Goal: Information Seeking & Learning: Learn about a topic

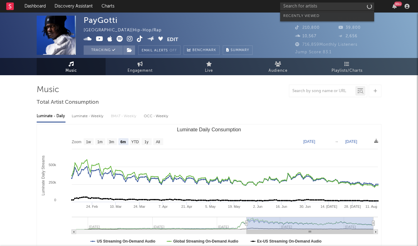
select select "6m"
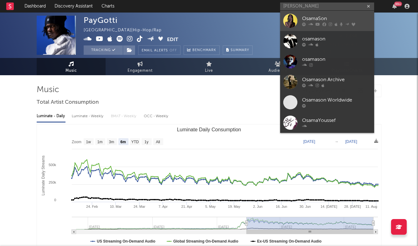
type input "[PERSON_NAME]"
click at [316, 17] on div "OsamaSon" at bounding box center [336, 19] width 69 height 8
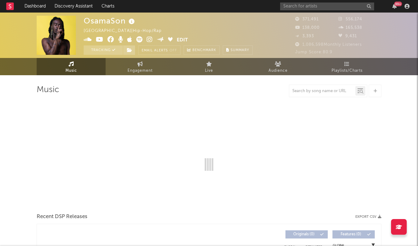
select select "6m"
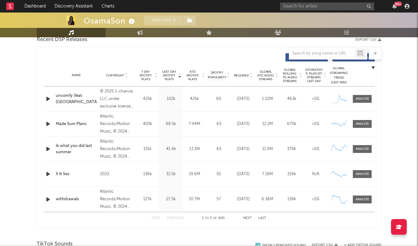
scroll to position [227, 0]
click at [361, 124] on div at bounding box center [361, 123] width 13 height 5
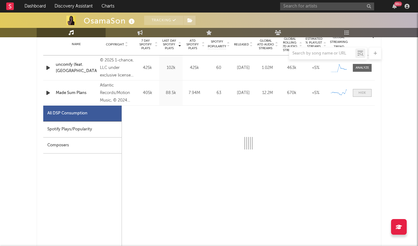
scroll to position [293, 0]
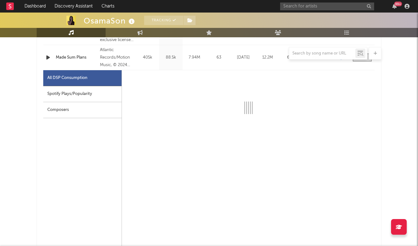
select select "6m"
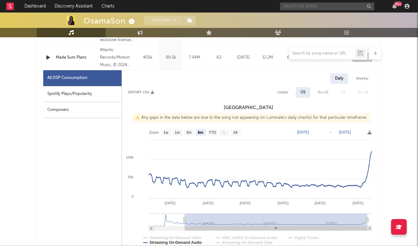
click at [326, 5] on input "text" at bounding box center [327, 7] width 94 height 8
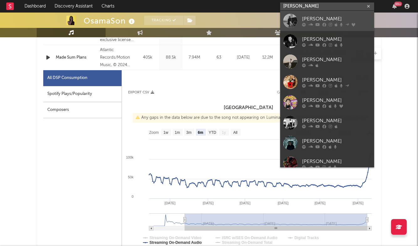
type input "[PERSON_NAME]"
click at [328, 17] on div "[PERSON_NAME]" at bounding box center [336, 19] width 69 height 8
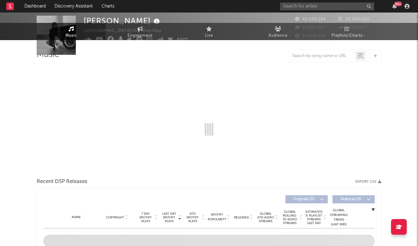
select select "6m"
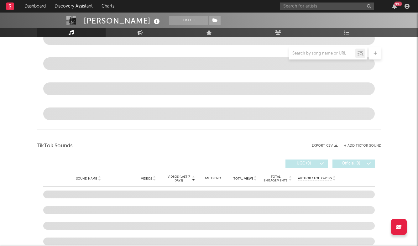
scroll to position [308, 0]
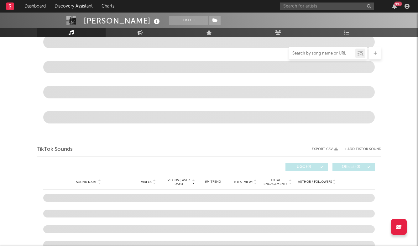
click at [326, 53] on input "text" at bounding box center [322, 53] width 66 height 5
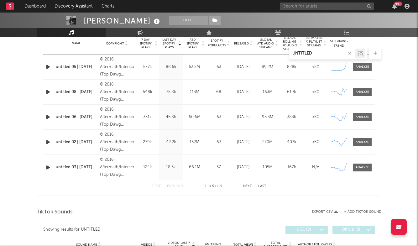
scroll to position [207, 0]
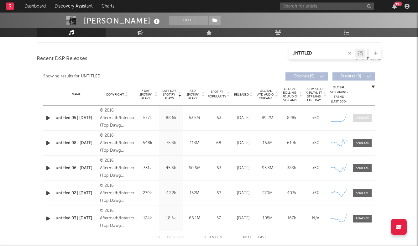
type input "UNTITLED"
click at [365, 121] on span at bounding box center [362, 118] width 19 height 8
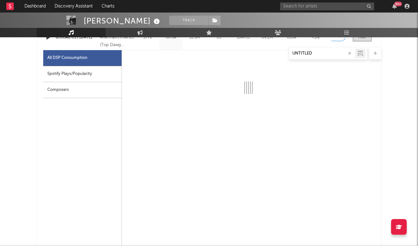
scroll to position [287, 0]
select select "6m"
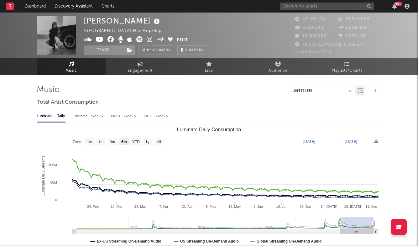
scroll to position [0, 0]
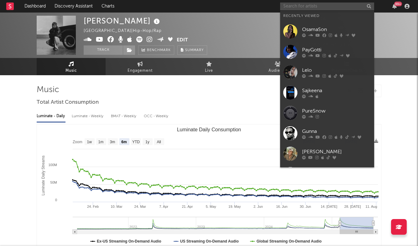
click at [307, 5] on input "text" at bounding box center [327, 7] width 94 height 8
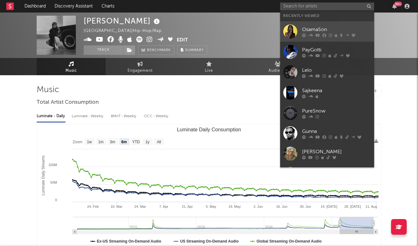
click at [310, 30] on div "OsamaSon" at bounding box center [336, 30] width 69 height 8
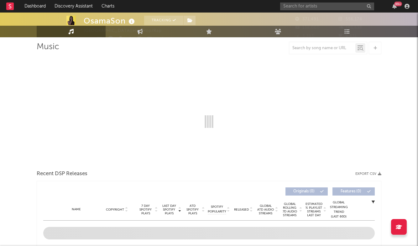
select select "6m"
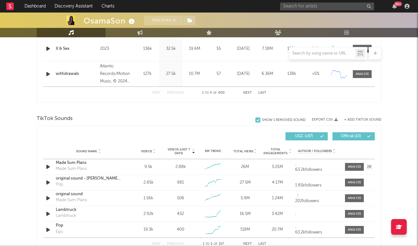
scroll to position [353, 0]
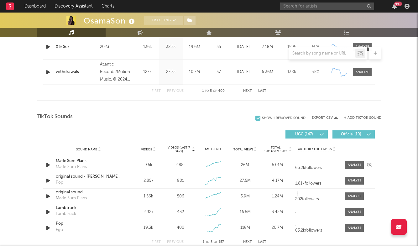
click at [70, 160] on div "Made Sum Plans" at bounding box center [88, 161] width 65 height 6
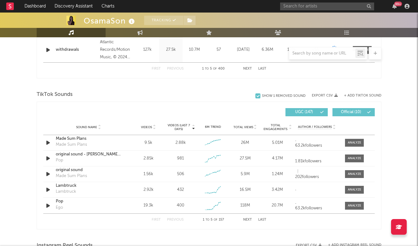
scroll to position [376, 0]
click at [353, 174] on div at bounding box center [354, 173] width 13 height 5
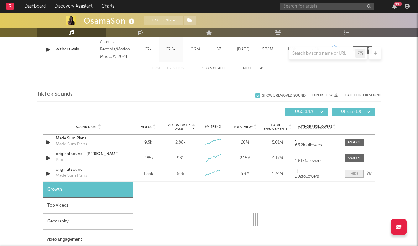
scroll to position [389, 0]
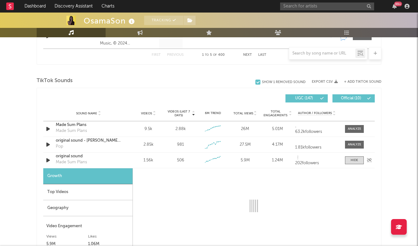
select select "1w"
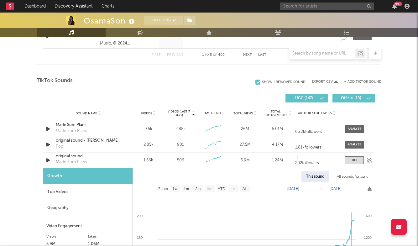
click at [72, 158] on div "original sound" at bounding box center [88, 156] width 65 height 6
click at [357, 158] on div at bounding box center [354, 160] width 8 height 5
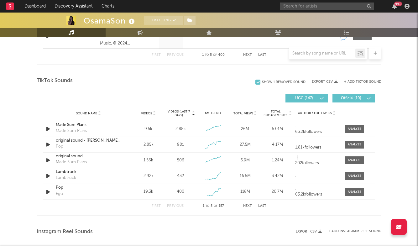
click at [262, 206] on button "Last" at bounding box center [262, 205] width 8 height 3
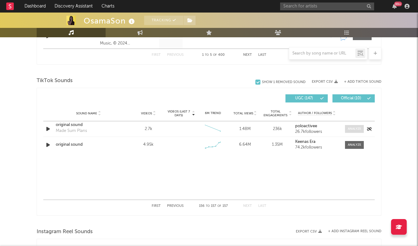
click at [362, 131] on span at bounding box center [354, 129] width 19 height 8
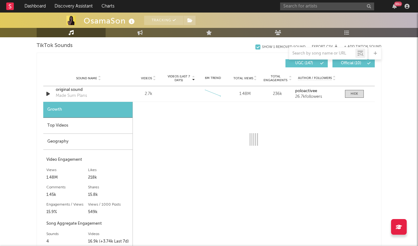
select select "6m"
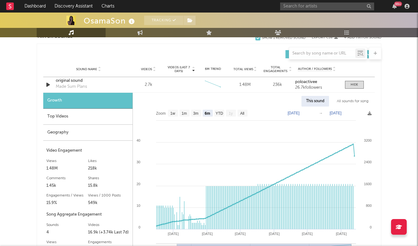
scroll to position [435, 0]
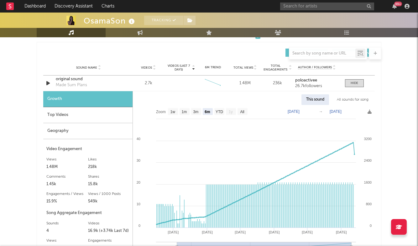
click at [72, 111] on div "Top Videos" at bounding box center [87, 115] width 89 height 16
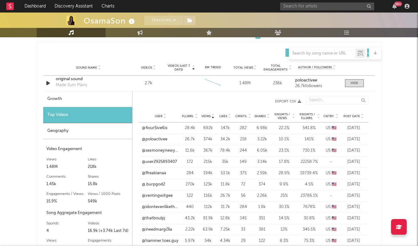
click at [349, 116] on span "Post Date" at bounding box center [351, 116] width 17 height 4
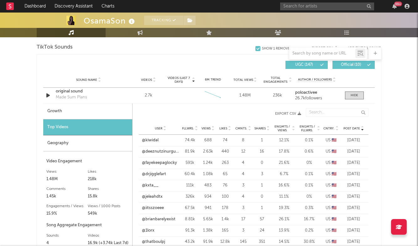
scroll to position [423, 0]
click at [68, 91] on div "original sound" at bounding box center [88, 91] width 65 height 6
click at [354, 97] on div at bounding box center [354, 95] width 8 height 5
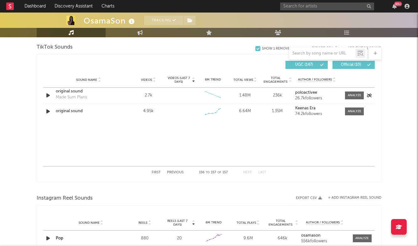
click at [75, 91] on div "original sound" at bounding box center [88, 91] width 65 height 6
click at [356, 112] on div at bounding box center [354, 111] width 13 height 5
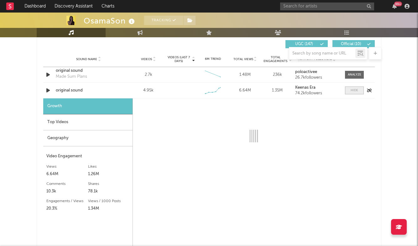
scroll to position [445, 0]
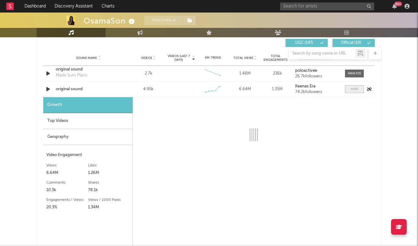
select select "1w"
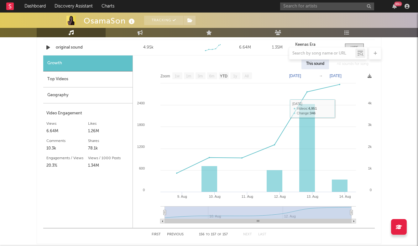
scroll to position [471, 0]
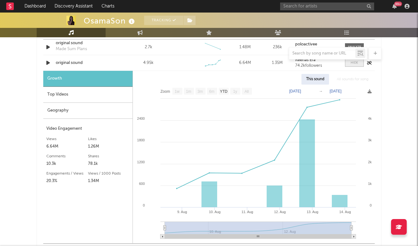
click at [358, 66] on span at bounding box center [354, 63] width 19 height 8
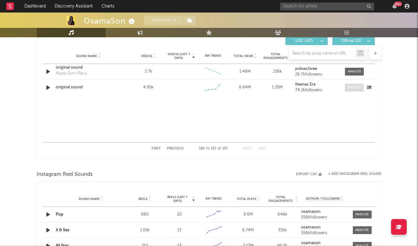
scroll to position [446, 0]
click at [355, 70] on div at bounding box center [354, 72] width 13 height 5
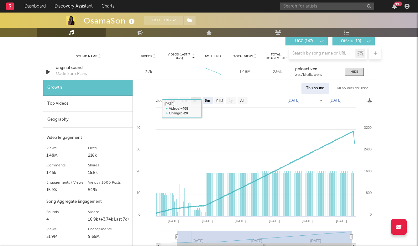
click at [195, 101] on text "3m" at bounding box center [195, 100] width 5 height 4
select select "3m"
type input "[DATE]"
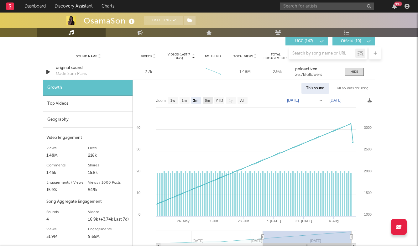
click at [209, 99] on text "6m" at bounding box center [207, 100] width 5 height 4
select select "6m"
type input "[DATE]"
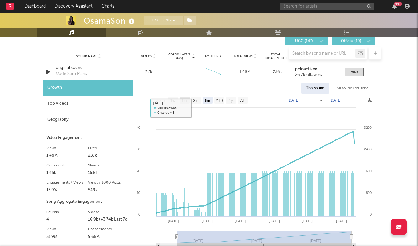
click at [183, 101] on text "1m" at bounding box center [184, 100] width 5 height 4
select select "1m"
type input "[DATE]"
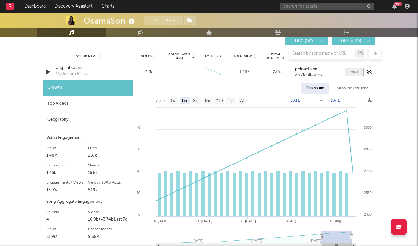
click at [357, 74] on span at bounding box center [354, 72] width 19 height 8
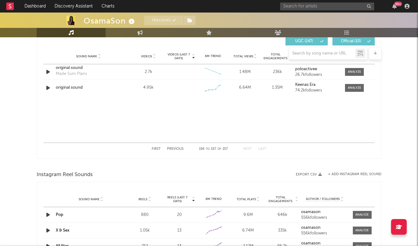
click at [156, 144] on div "First Previous 156 to 157 of 157 Next Last" at bounding box center [209, 149] width 115 height 12
click at [156, 147] on button "First" at bounding box center [156, 148] width 9 height 3
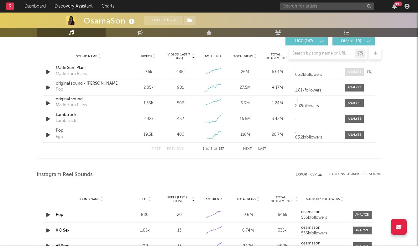
click at [355, 72] on div at bounding box center [354, 72] width 13 height 5
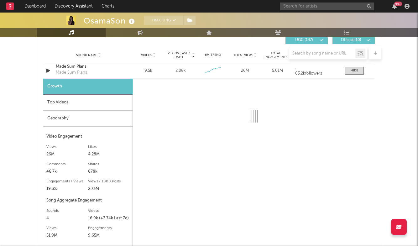
select select "6m"
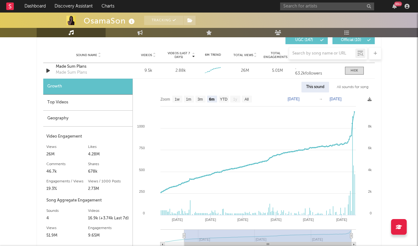
scroll to position [444, 0]
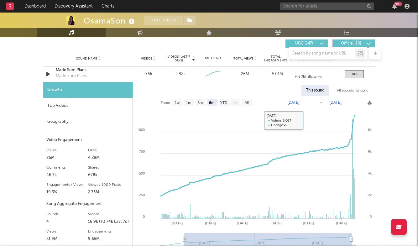
click at [8, 0] on link at bounding box center [10, 6] width 8 height 13
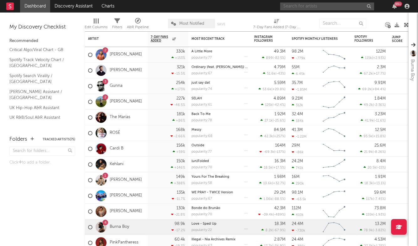
click at [328, 7] on input "text" at bounding box center [327, 7] width 94 height 8
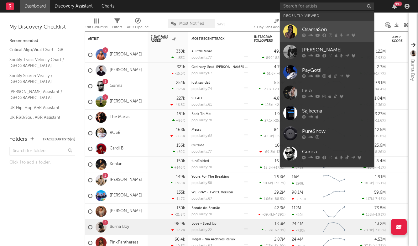
click at [311, 30] on div "OsamaSon" at bounding box center [336, 30] width 69 height 8
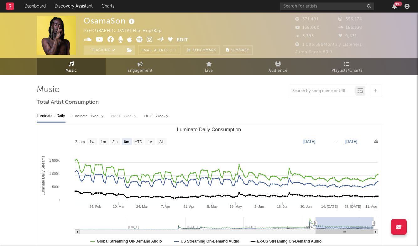
select select "6m"
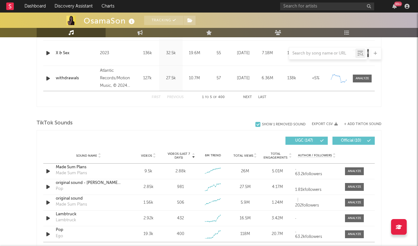
scroll to position [355, 0]
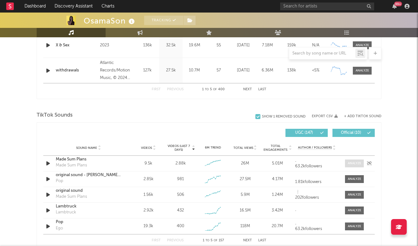
click at [357, 164] on div at bounding box center [354, 163] width 13 height 5
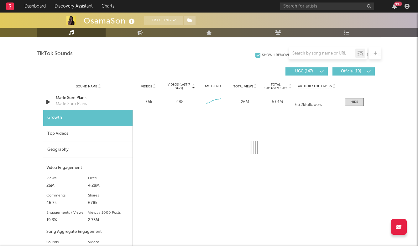
select select "6m"
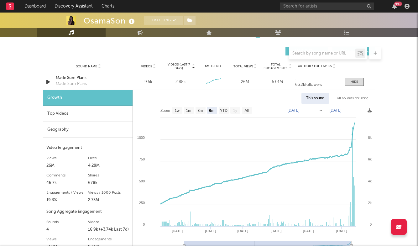
scroll to position [437, 0]
click at [322, 1] on div "99 +" at bounding box center [345, 6] width 131 height 13
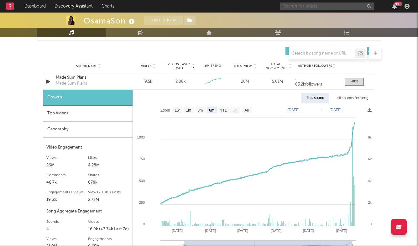
click at [315, 10] on input "text" at bounding box center [327, 7] width 94 height 8
type input "b"
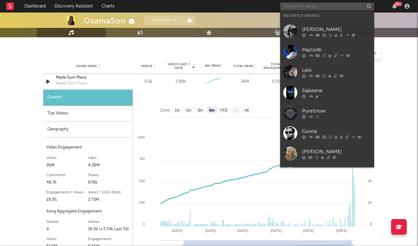
type input "A"
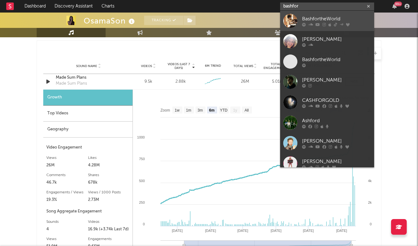
type input "bashfor"
click at [335, 18] on div "BashfortheWorld" at bounding box center [336, 19] width 69 height 8
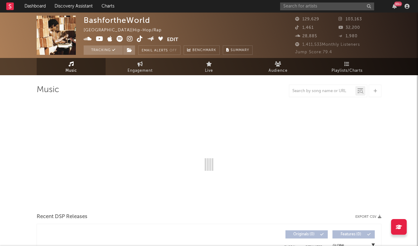
select select "6m"
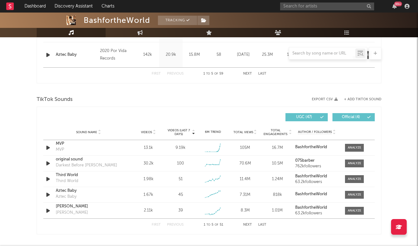
scroll to position [371, 0]
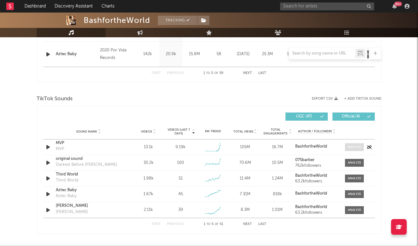
click at [353, 143] on span at bounding box center [354, 147] width 19 height 8
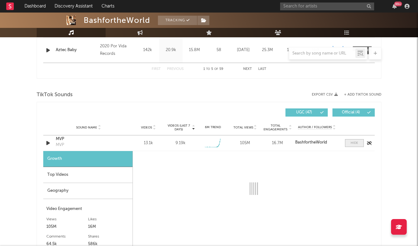
select select "1w"
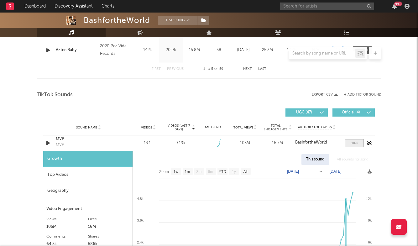
scroll to position [376, 0]
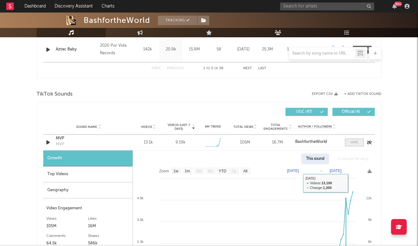
click at [348, 139] on span at bounding box center [354, 142] width 19 height 8
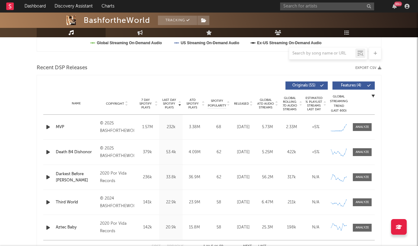
scroll to position [200, 0]
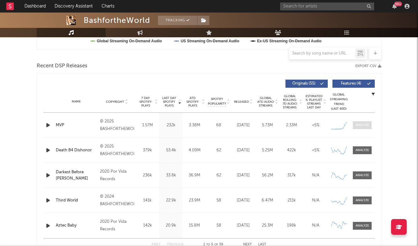
click at [364, 122] on span at bounding box center [362, 125] width 19 height 8
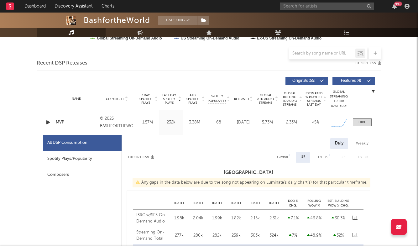
select select "1w"
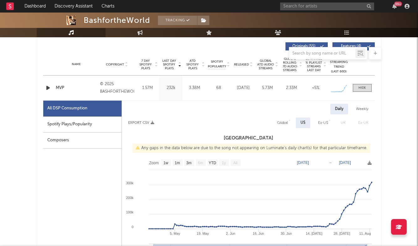
scroll to position [241, 0]
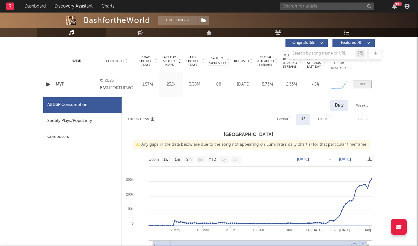
click at [358, 85] on div at bounding box center [362, 84] width 8 height 5
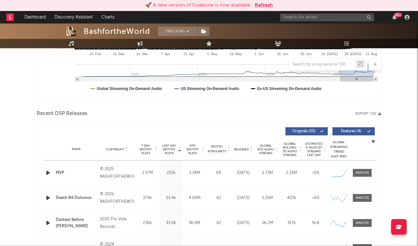
scroll to position [199, 0]
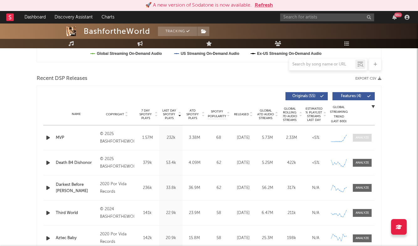
click at [358, 139] on div at bounding box center [361, 137] width 13 height 5
select select "1w"
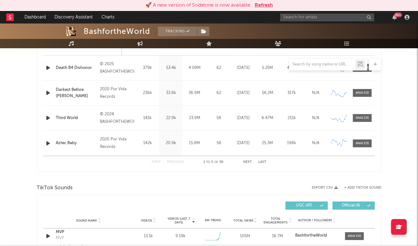
scroll to position [700, 0]
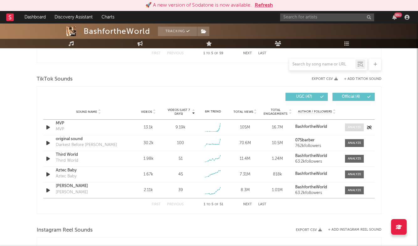
click at [350, 123] on span at bounding box center [354, 127] width 19 height 8
select select "1w"
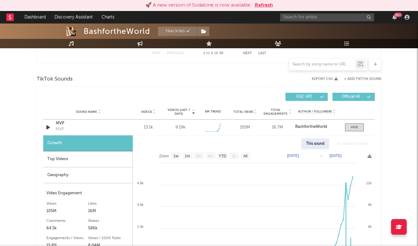
click at [90, 162] on div "Top Videos" at bounding box center [87, 159] width 89 height 16
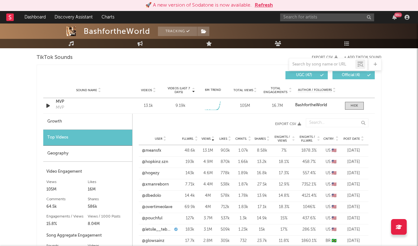
scroll to position [723, 0]
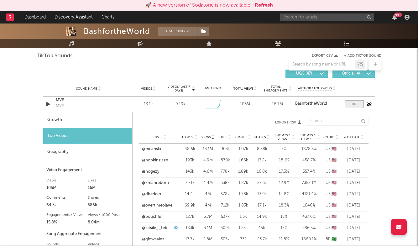
click at [354, 106] on div at bounding box center [354, 104] width 8 height 5
